Goal: Task Accomplishment & Management: Use online tool/utility

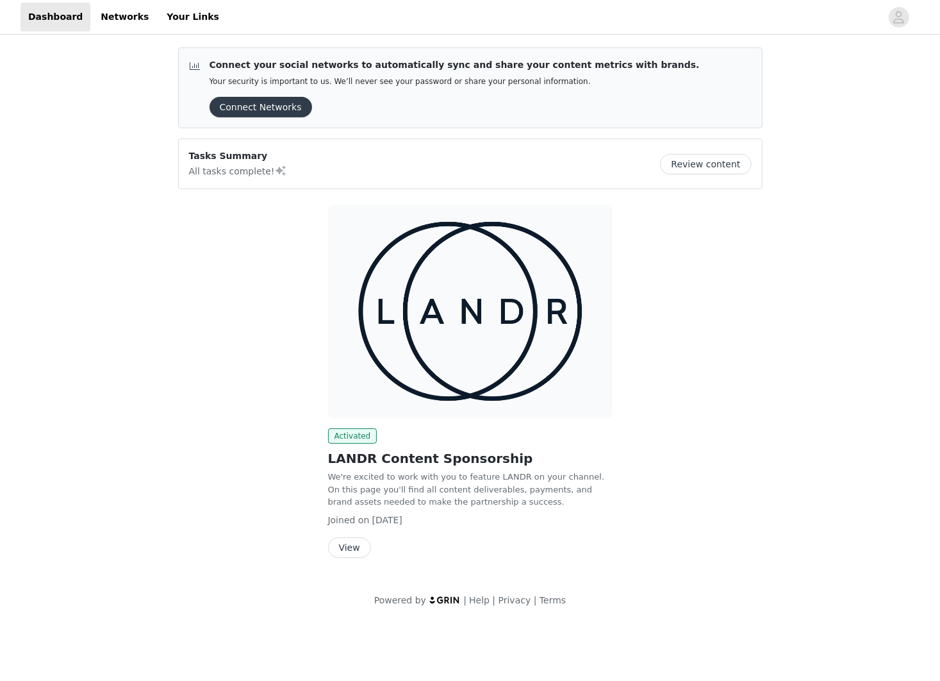
click at [352, 547] on button "View" at bounding box center [349, 547] width 43 height 21
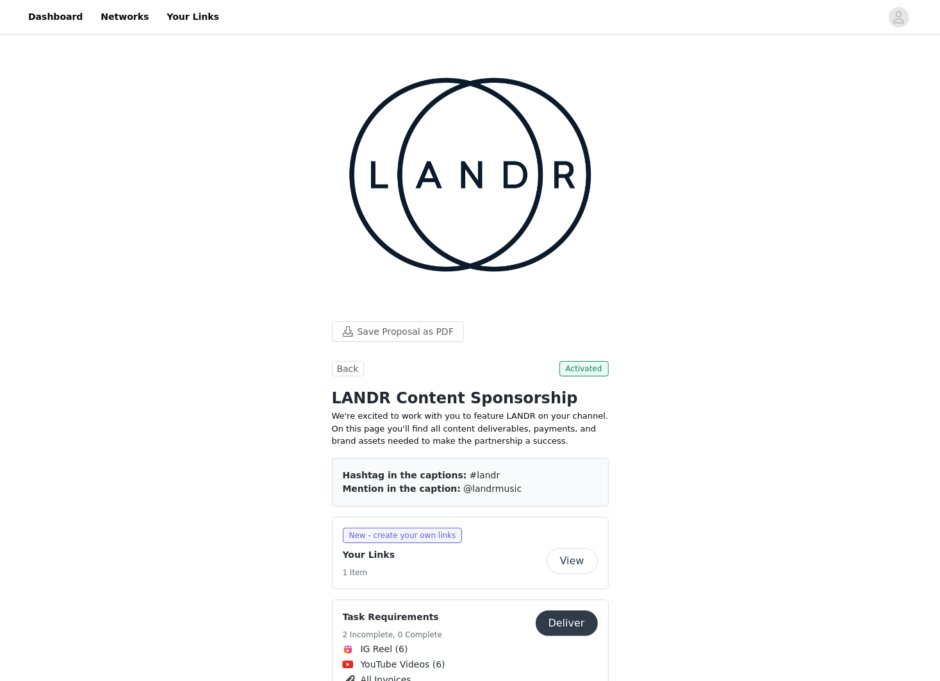
click at [574, 610] on button "Deliver" at bounding box center [567, 623] width 62 height 26
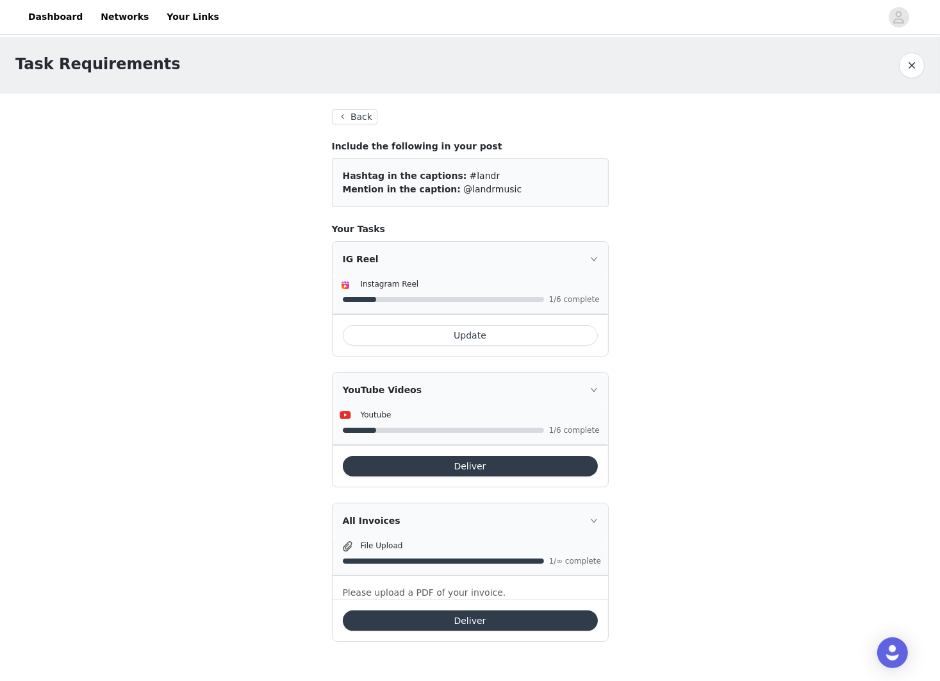
click at [590, 388] on icon "icon: right" at bounding box center [594, 390] width 8 height 8
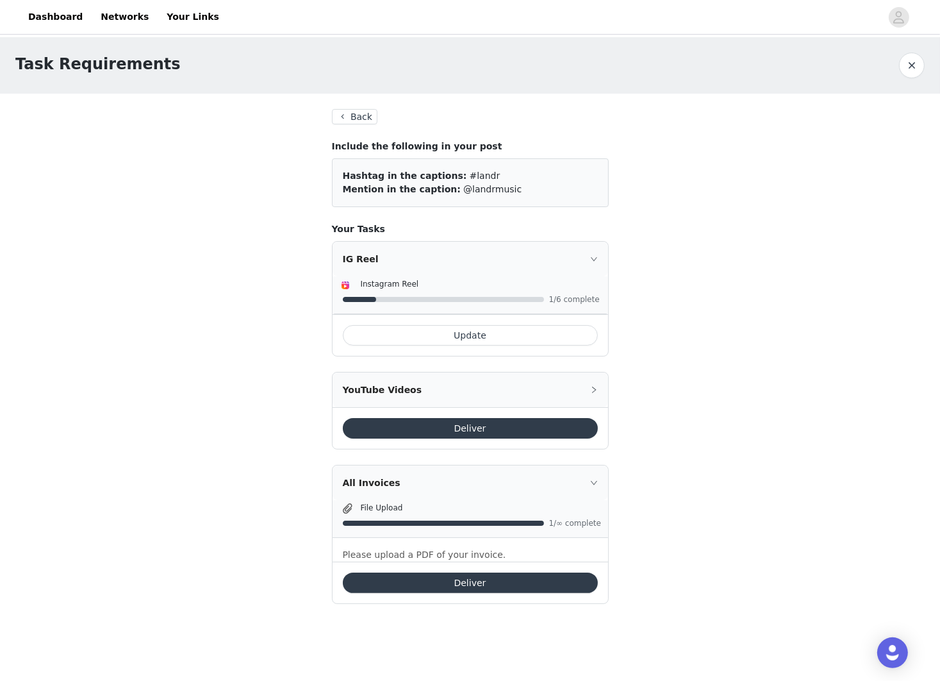
click at [597, 387] on icon "icon: right" at bounding box center [594, 390] width 8 height 8
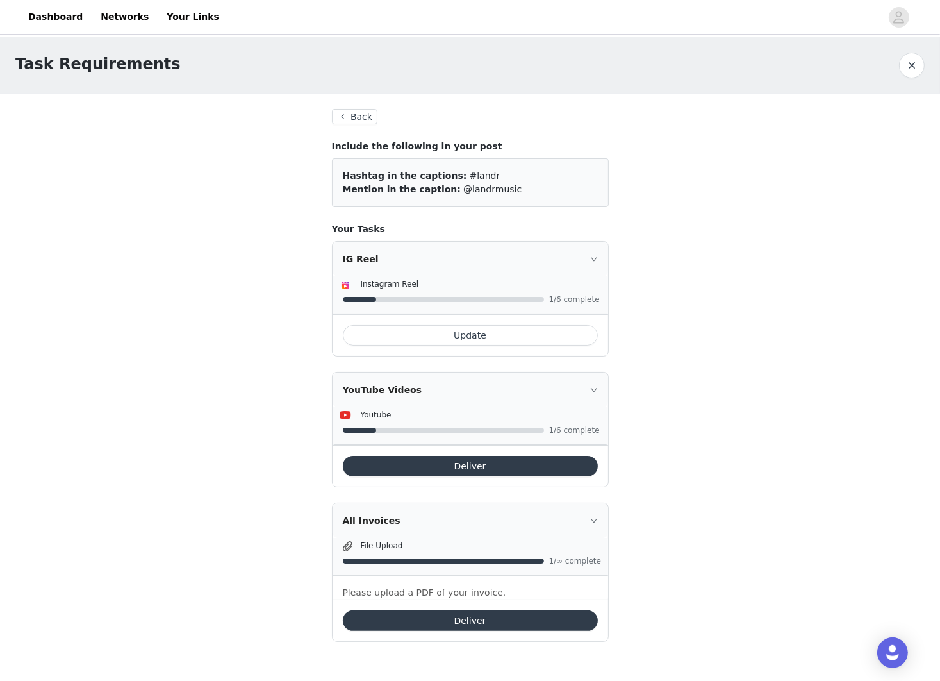
click at [363, 115] on button "Back" at bounding box center [355, 116] width 46 height 15
